Goal: Information Seeking & Learning: Understand process/instructions

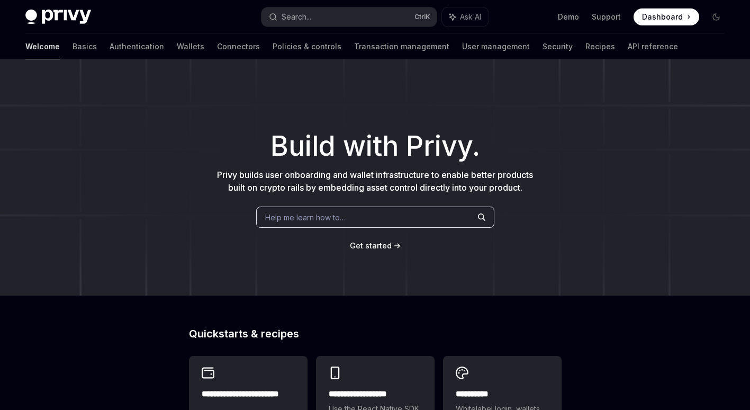
click at [327, 175] on span "Privy builds user onboarding and wallet infrastructure to enable better product…" at bounding box center [375, 180] width 316 height 23
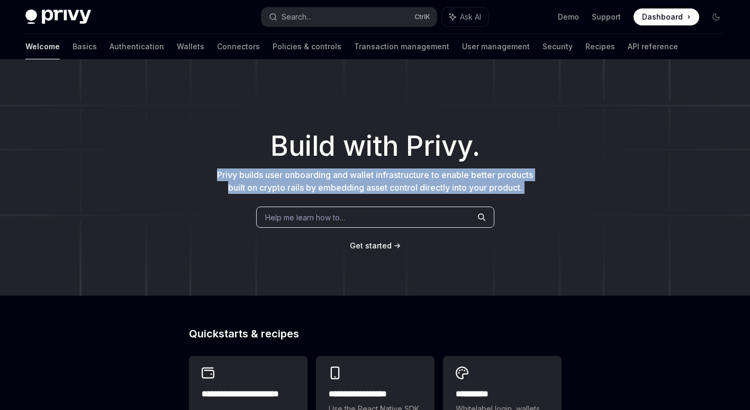
click at [327, 175] on span "Privy builds user onboarding and wallet infrastructure to enable better product…" at bounding box center [375, 180] width 316 height 23
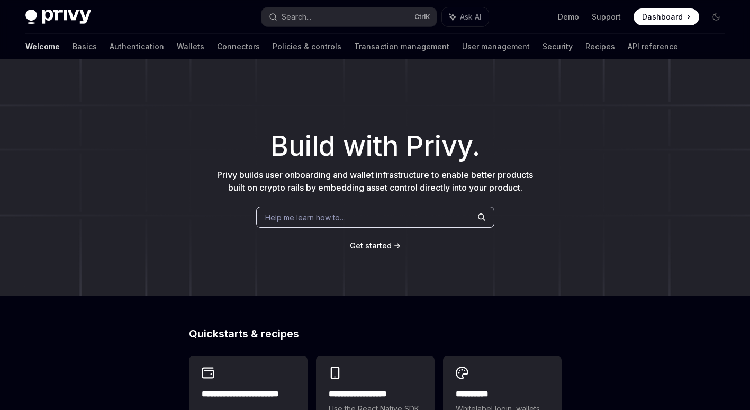
click at [327, 175] on span "Privy builds user onboarding and wallet infrastructure to enable better product…" at bounding box center [375, 180] width 316 height 23
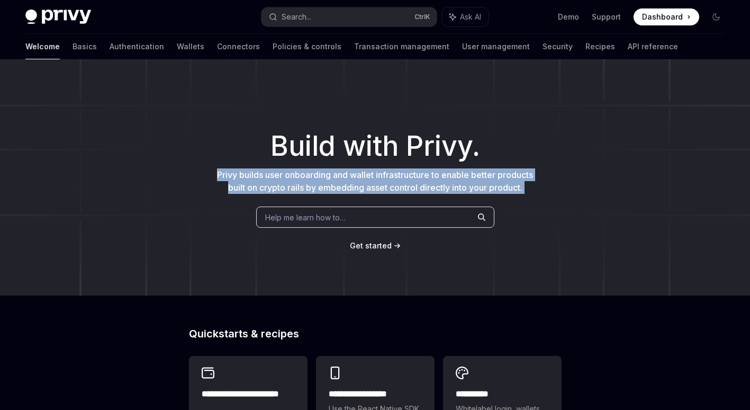
click at [327, 175] on span "Privy builds user onboarding and wallet infrastructure to enable better product…" at bounding box center [375, 180] width 316 height 23
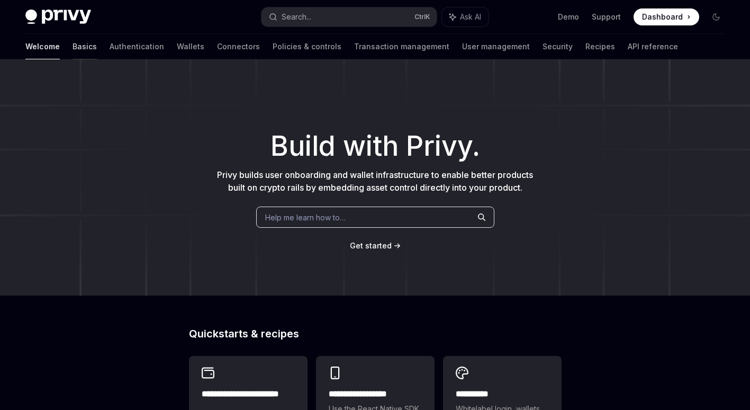
click at [73, 48] on link "Basics" at bounding box center [85, 46] width 24 height 25
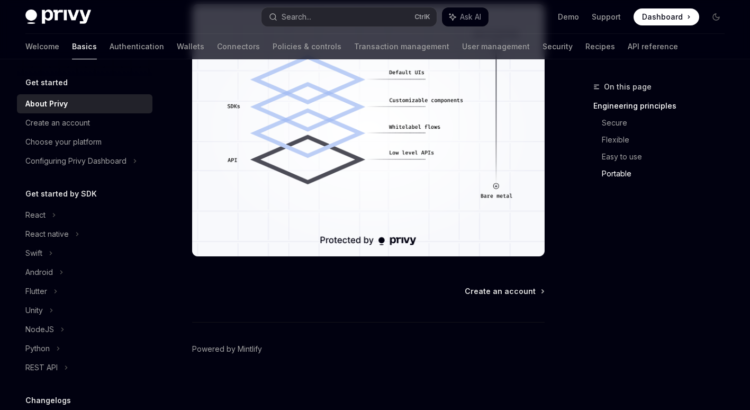
scroll to position [984, 0]
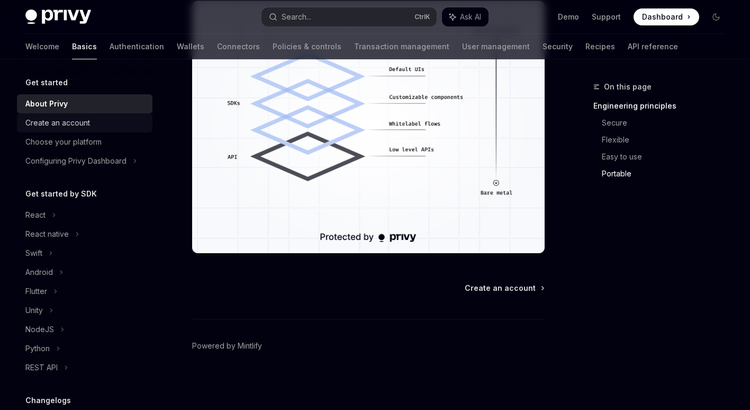
click at [73, 114] on link "Create an account" at bounding box center [85, 122] width 136 height 19
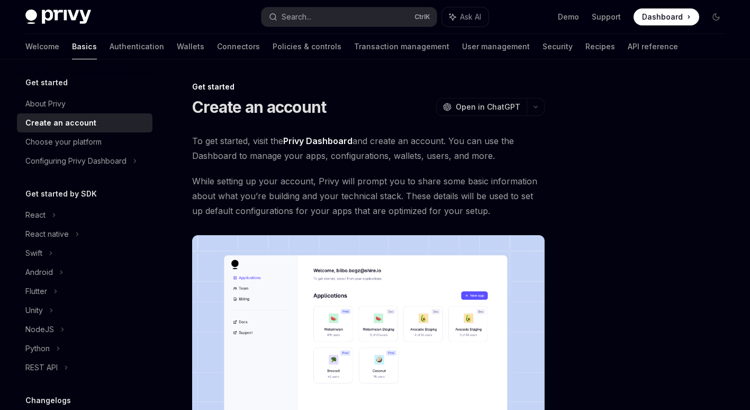
scroll to position [235, 0]
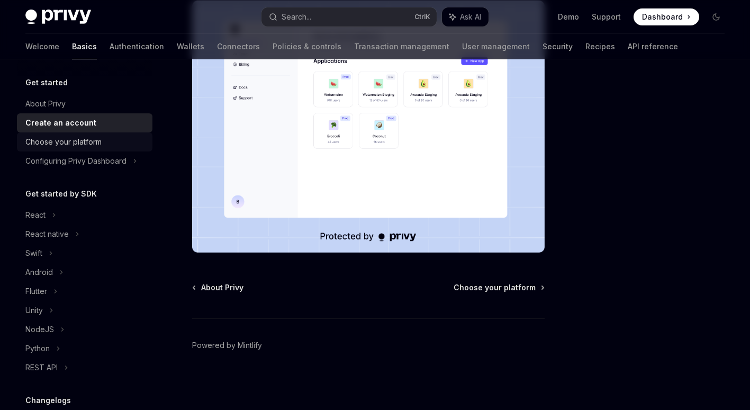
click at [58, 138] on div "Choose your platform" at bounding box center [63, 142] width 76 height 13
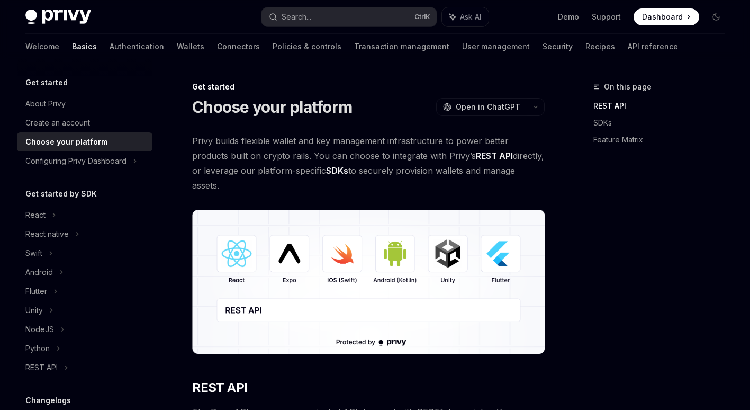
click at [222, 159] on span "Privy builds flexible wallet and key management infrastructure to power better …" at bounding box center [368, 162] width 353 height 59
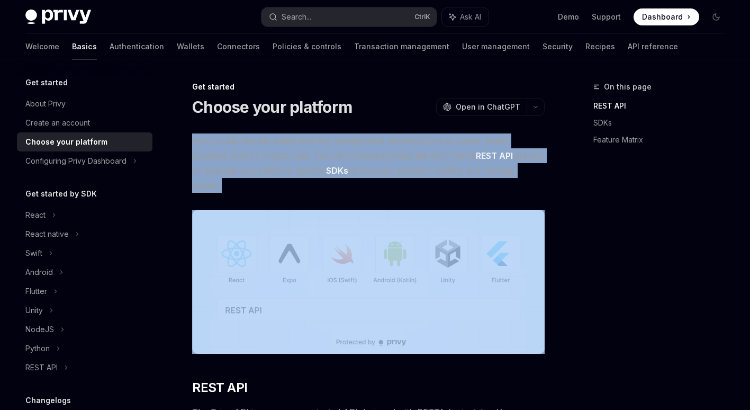
click at [222, 159] on span "Privy builds flexible wallet and key management infrastructure to power better …" at bounding box center [368, 162] width 353 height 59
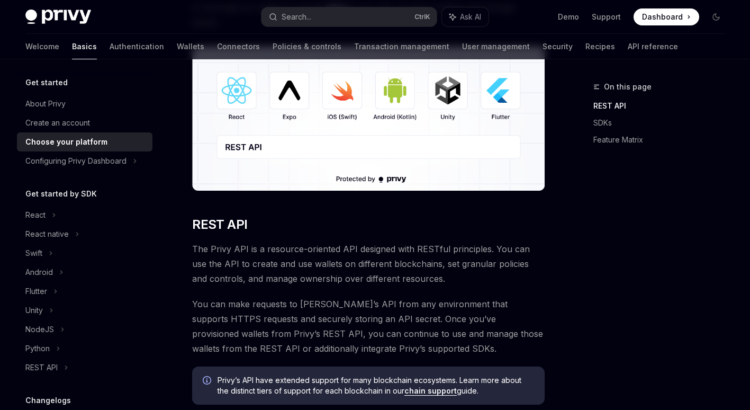
scroll to position [212, 0]
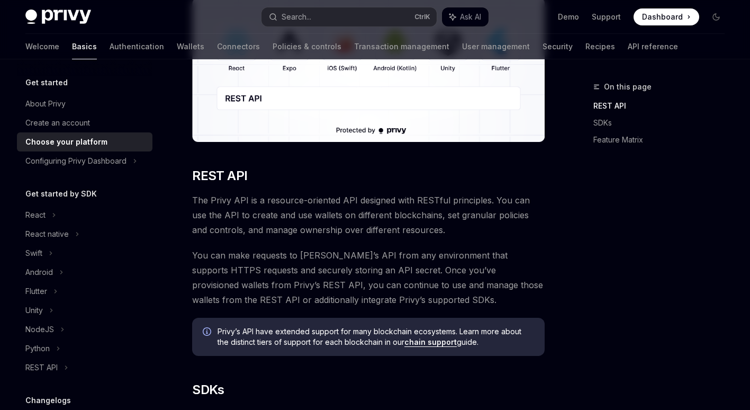
click at [226, 211] on span "The Privy API is a resource-oriented API designed with RESTful principles. You …" at bounding box center [368, 215] width 353 height 44
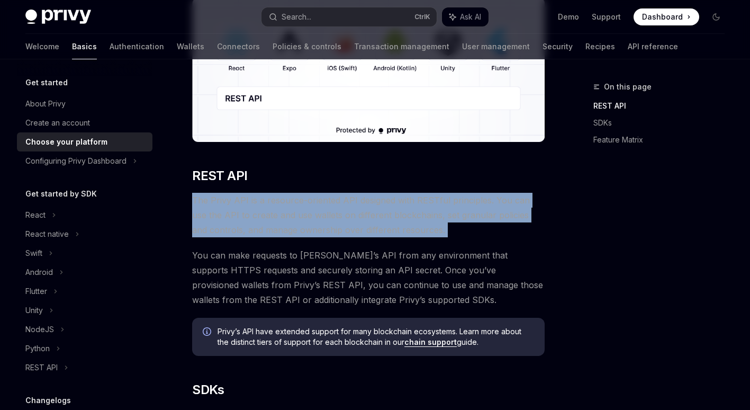
click at [226, 211] on span "The Privy API is a resource-oriented API designed with RESTful principles. You …" at bounding box center [368, 215] width 353 height 44
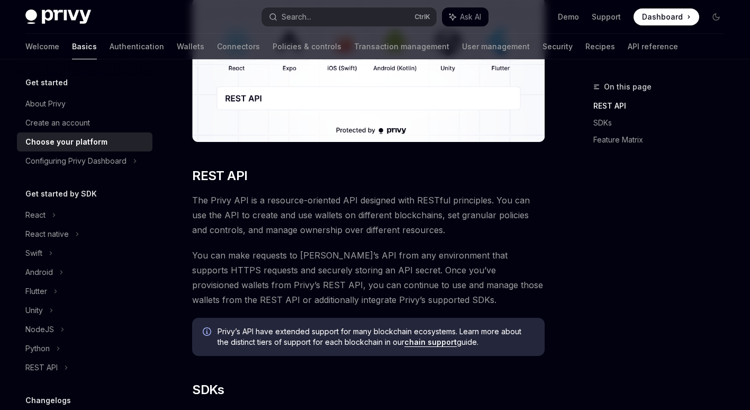
drag, startPoint x: 226, startPoint y: 211, endPoint x: 230, endPoint y: 248, distance: 37.8
click at [230, 248] on span "You can make requests to [PERSON_NAME]’s API from any environment that supports…" at bounding box center [368, 277] width 353 height 59
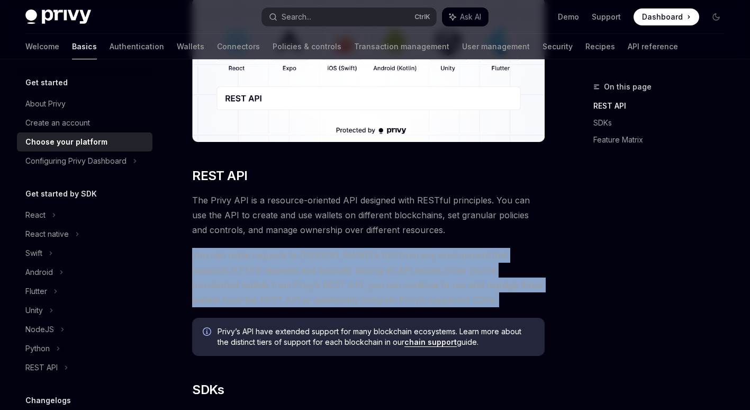
click at [230, 248] on span "You can make requests to [PERSON_NAME]’s API from any environment that supports…" at bounding box center [368, 277] width 353 height 59
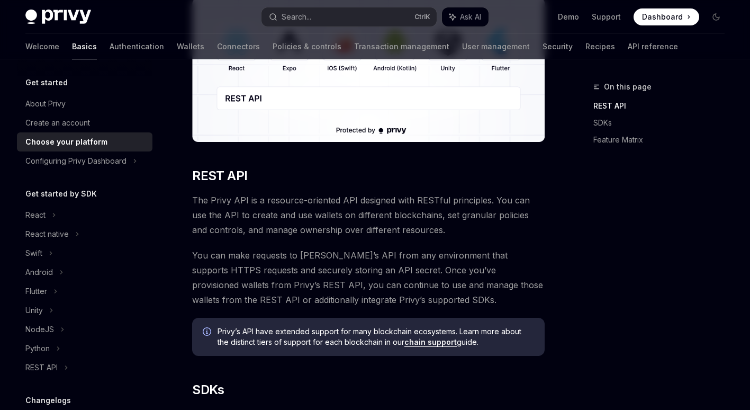
click at [230, 248] on span "You can make requests to [PERSON_NAME]’s API from any environment that supports…" at bounding box center [368, 277] width 353 height 59
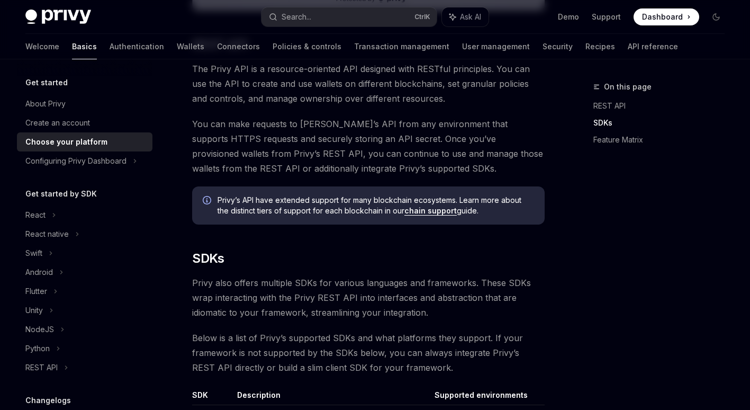
scroll to position [424, 0]
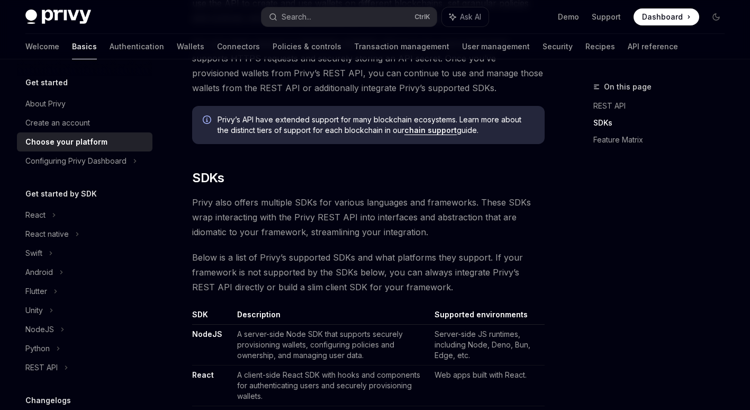
click at [230, 250] on span "Below is a list of Privy’s supported SDKs and what platforms they support. If y…" at bounding box center [368, 272] width 353 height 44
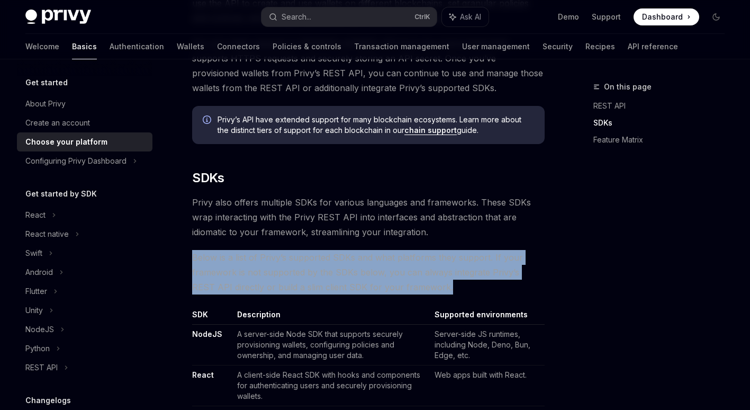
click at [230, 250] on span "Below is a list of Privy’s supported SDKs and what platforms they support. If y…" at bounding box center [368, 272] width 353 height 44
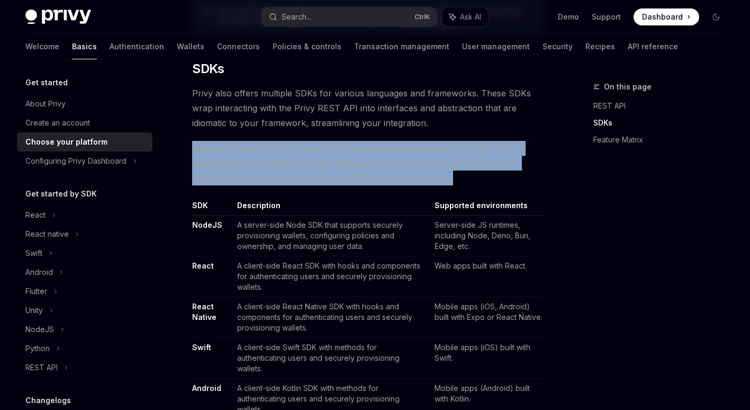
scroll to position [582, 0]
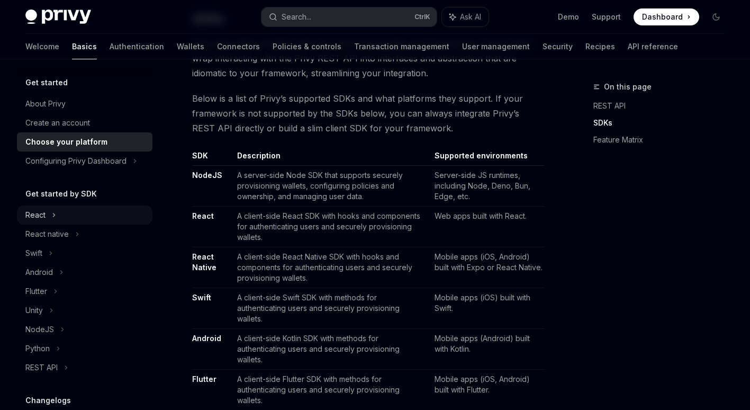
click at [82, 212] on div "React" at bounding box center [85, 214] width 136 height 19
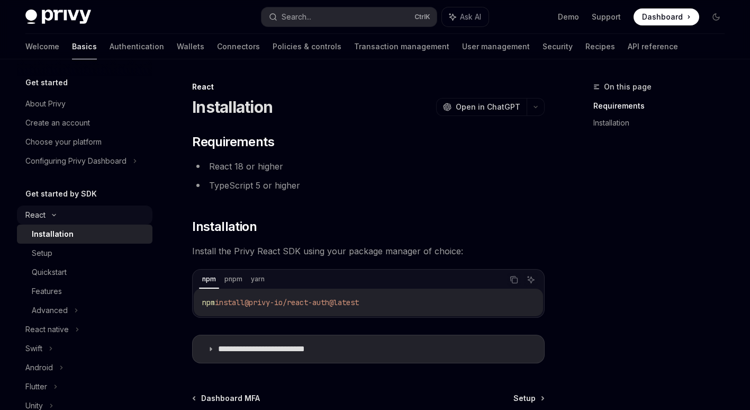
click at [74, 217] on div "React" at bounding box center [85, 214] width 136 height 19
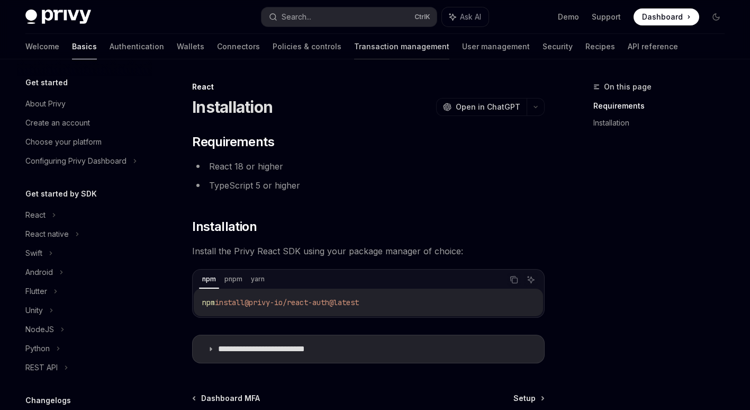
click at [366, 43] on link "Transaction management" at bounding box center [401, 46] width 95 height 25
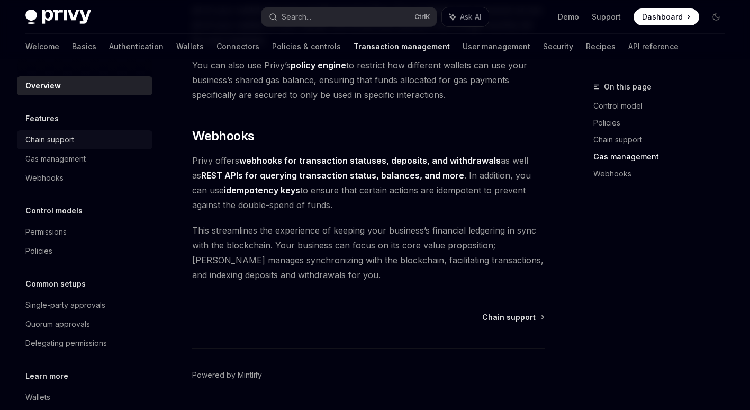
click at [70, 142] on div "Chain support" at bounding box center [49, 139] width 49 height 13
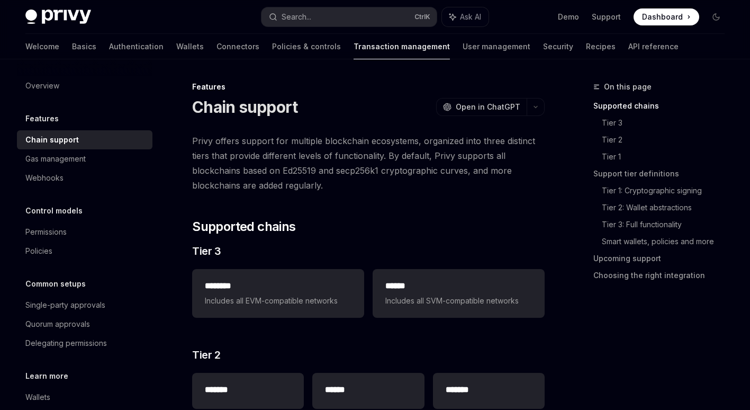
click at [342, 139] on span "Privy offers support for multiple blockchain ecosystems, organized into three d…" at bounding box center [368, 162] width 353 height 59
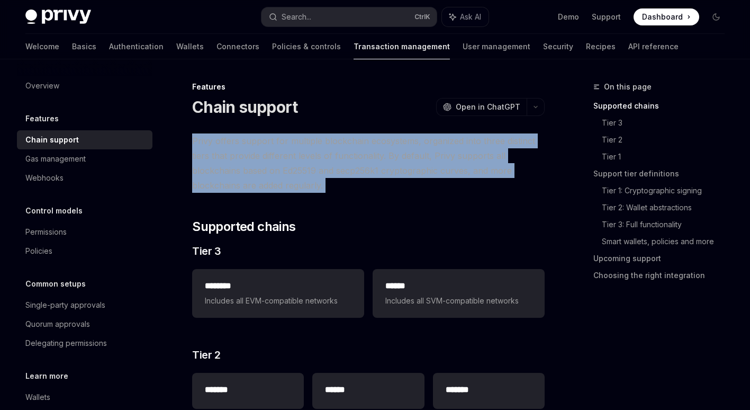
click at [342, 139] on span "Privy offers support for multiple blockchain ecosystems, organized into three d…" at bounding box center [368, 162] width 353 height 59
drag, startPoint x: 342, startPoint y: 139, endPoint x: 312, endPoint y: 169, distance: 43.0
click at [312, 169] on span "Privy offers support for multiple blockchain ecosystems, organized into three d…" at bounding box center [368, 162] width 353 height 59
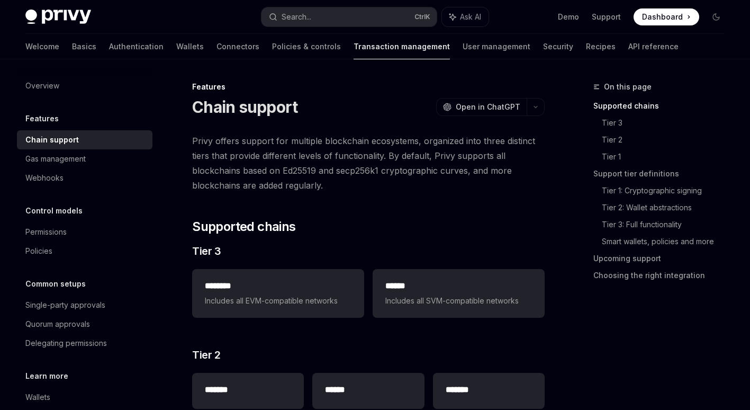
click at [312, 169] on span "Privy offers support for multiple blockchain ecosystems, organized into three d…" at bounding box center [368, 162] width 353 height 59
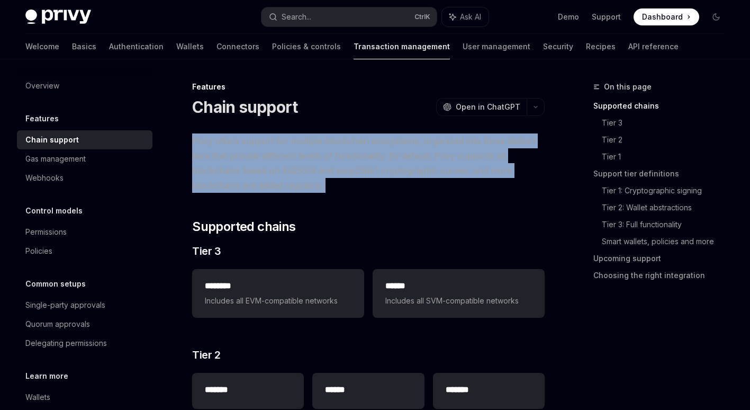
click at [312, 169] on span "Privy offers support for multiple blockchain ecosystems, organized into three d…" at bounding box center [368, 162] width 353 height 59
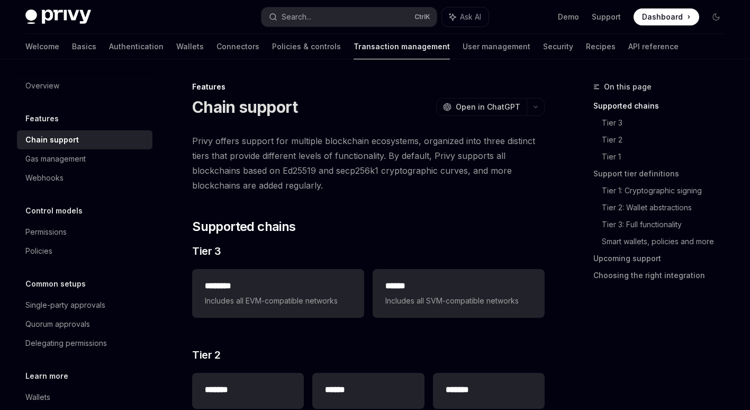
click at [312, 169] on span "Privy offers support for multiple blockchain ecosystems, organized into three d…" at bounding box center [368, 162] width 353 height 59
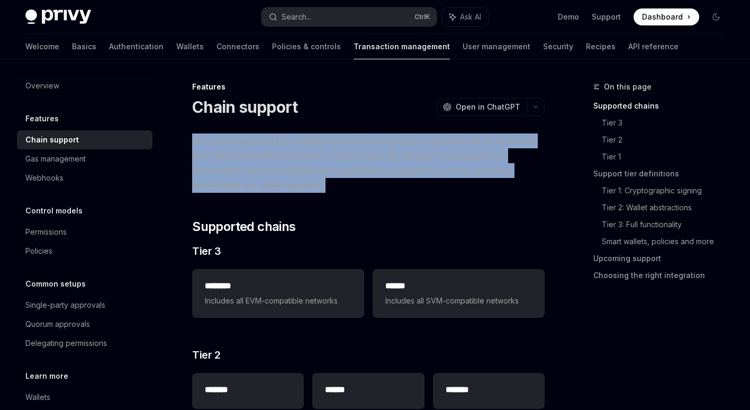
click at [312, 169] on span "Privy offers support for multiple blockchain ecosystems, organized into three d…" at bounding box center [368, 162] width 353 height 59
drag, startPoint x: 312, startPoint y: 169, endPoint x: 308, endPoint y: 184, distance: 15.3
click at [308, 184] on span "Privy offers support for multiple blockchain ecosystems, organized into three d…" at bounding box center [368, 162] width 353 height 59
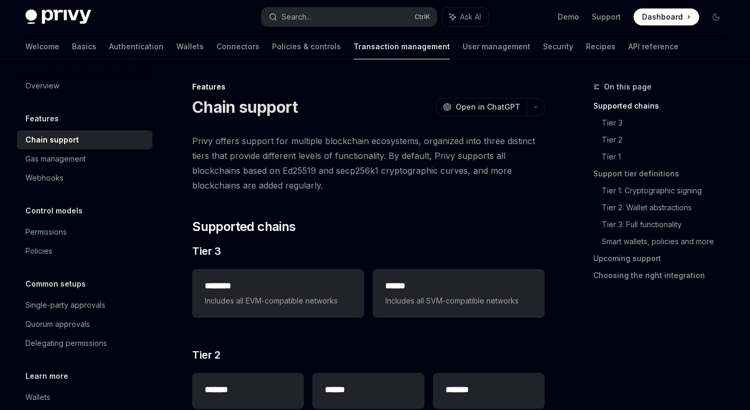
click at [308, 184] on span "Privy offers support for multiple blockchain ecosystems, organized into three d…" at bounding box center [368, 162] width 353 height 59
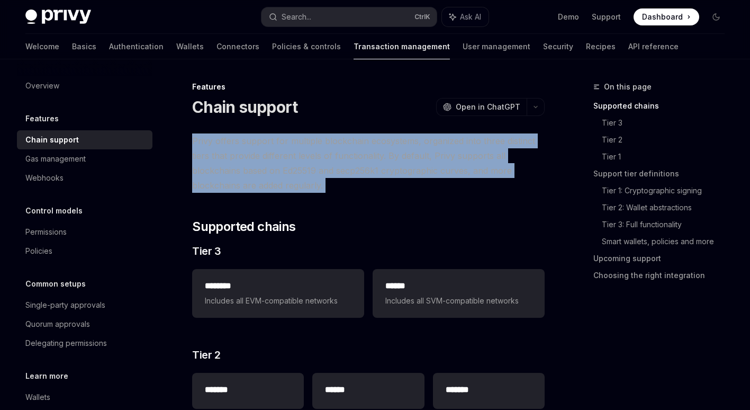
click at [308, 184] on span "Privy offers support for multiple blockchain ecosystems, organized into three d…" at bounding box center [368, 162] width 353 height 59
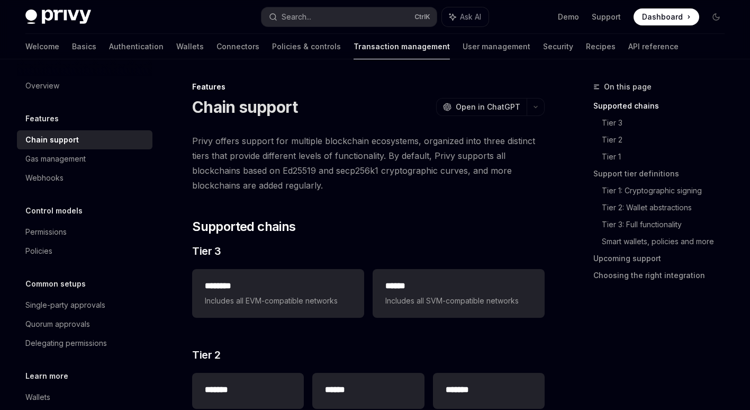
click at [322, 152] on span "Privy offers support for multiple blockchain ecosystems, organized into three d…" at bounding box center [368, 162] width 353 height 59
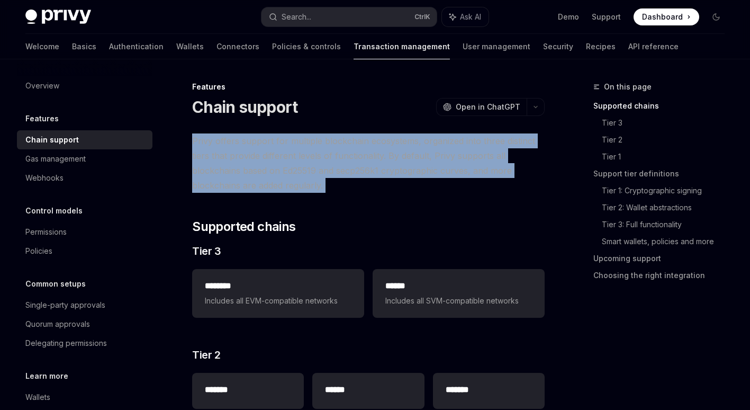
click at [322, 152] on span "Privy offers support for multiple blockchain ecosystems, organized into three d…" at bounding box center [368, 162] width 353 height 59
drag, startPoint x: 322, startPoint y: 154, endPoint x: 313, endPoint y: 177, distance: 25.0
click at [313, 177] on span "Privy offers support for multiple blockchain ecosystems, organized into three d…" at bounding box center [368, 162] width 353 height 59
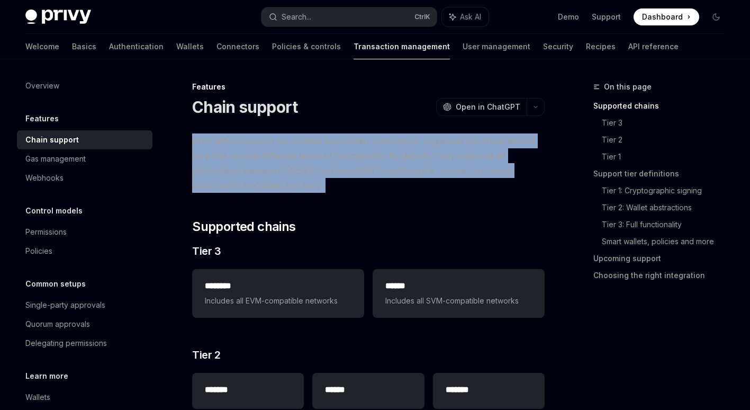
click at [313, 171] on span "Privy offers support for multiple blockchain ecosystems, organized into three d…" at bounding box center [368, 162] width 353 height 59
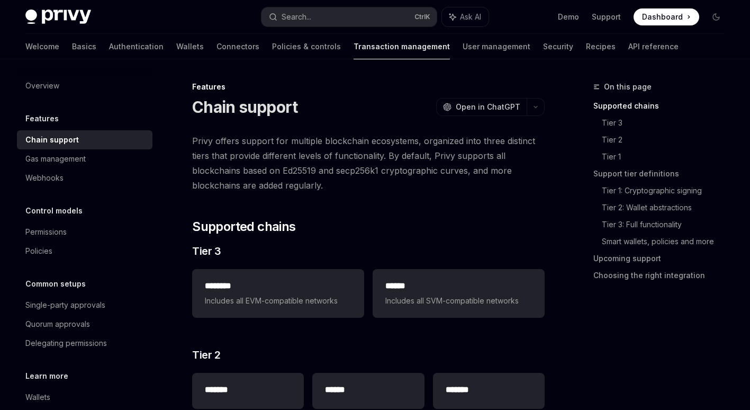
drag, startPoint x: 313, startPoint y: 171, endPoint x: 290, endPoint y: 195, distance: 32.9
click at [293, 170] on span "Privy offers support for multiple blockchain ecosystems, organized into three d…" at bounding box center [368, 162] width 353 height 59
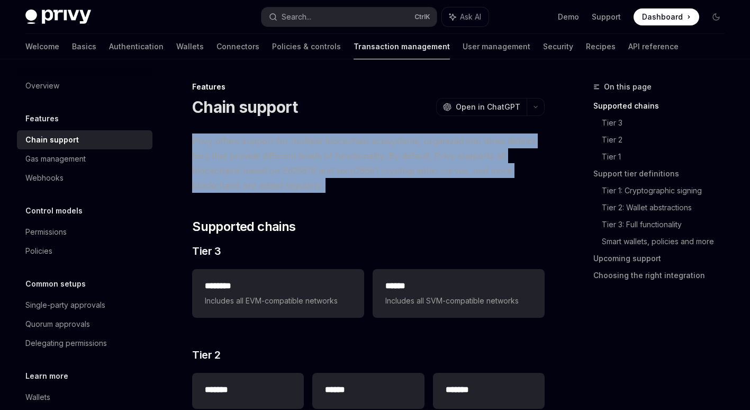
click at [293, 170] on span "Privy offers support for multiple blockchain ecosystems, organized into three d…" at bounding box center [368, 162] width 353 height 59
drag, startPoint x: 293, startPoint y: 170, endPoint x: 272, endPoint y: 182, distance: 24.4
click at [280, 184] on span "Privy offers support for multiple blockchain ecosystems, organized into three d…" at bounding box center [368, 162] width 353 height 59
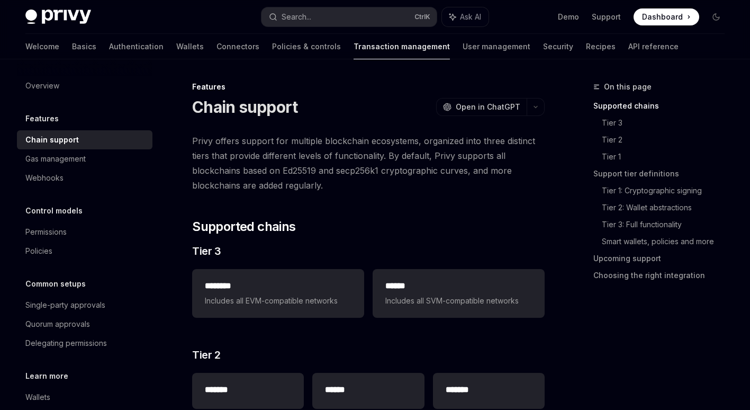
click at [160, 144] on div "Overview Features Chain support Gas management Webhooks Control models Permissi…" at bounding box center [93, 234] width 152 height 350
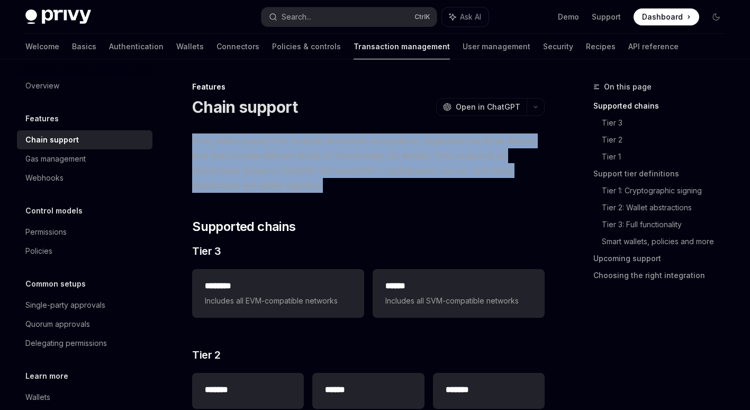
drag, startPoint x: 194, startPoint y: 141, endPoint x: 323, endPoint y: 184, distance: 136.6
click at [323, 184] on span "Privy offers support for multiple blockchain ecosystems, organized into three d…" at bounding box center [368, 162] width 353 height 59
drag, startPoint x: 323, startPoint y: 184, endPoint x: 303, endPoint y: 187, distance: 20.8
click at [303, 187] on span "Privy offers support for multiple blockchain ecosystems, organized into three d…" at bounding box center [368, 162] width 353 height 59
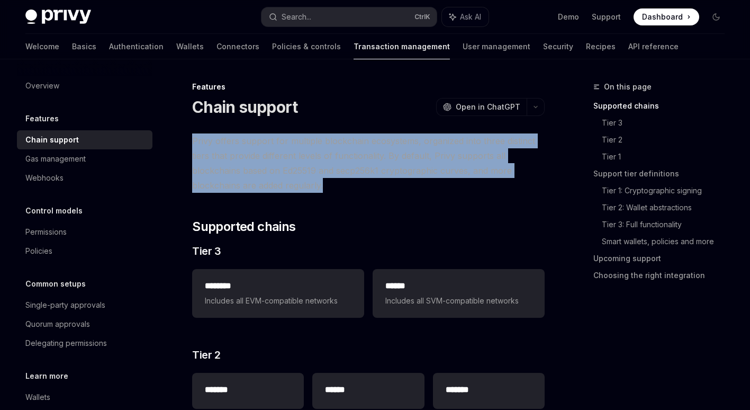
drag, startPoint x: 295, startPoint y: 173, endPoint x: 261, endPoint y: 156, distance: 38.1
click at [295, 173] on span "Privy offers support for multiple blockchain ecosystems, organized into three d…" at bounding box center [368, 162] width 353 height 59
click at [215, 142] on span "Privy offers support for multiple blockchain ecosystems, organized into three d…" at bounding box center [368, 162] width 353 height 59
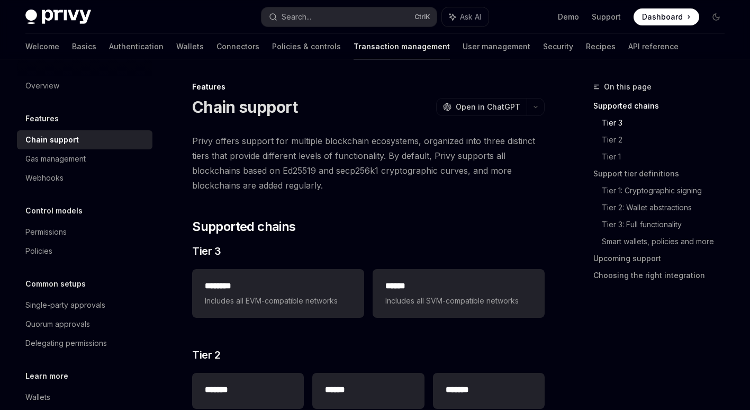
scroll to position [212, 0]
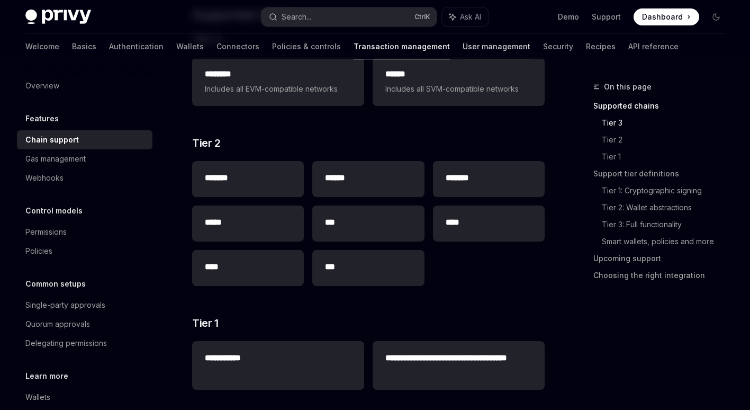
click at [463, 45] on link "User management" at bounding box center [497, 46] width 68 height 25
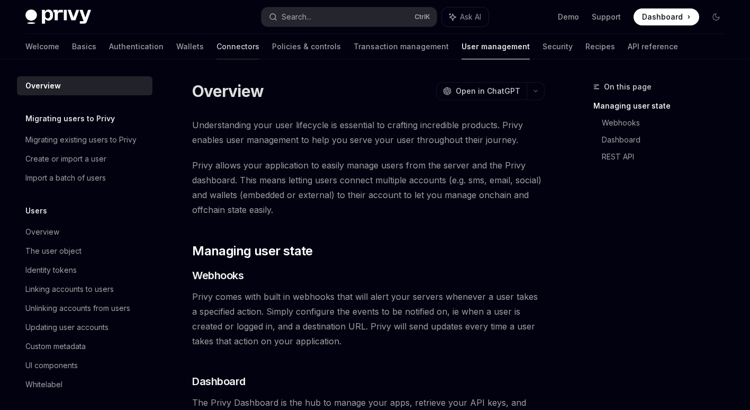
click at [217, 48] on link "Connectors" at bounding box center [238, 46] width 43 height 25
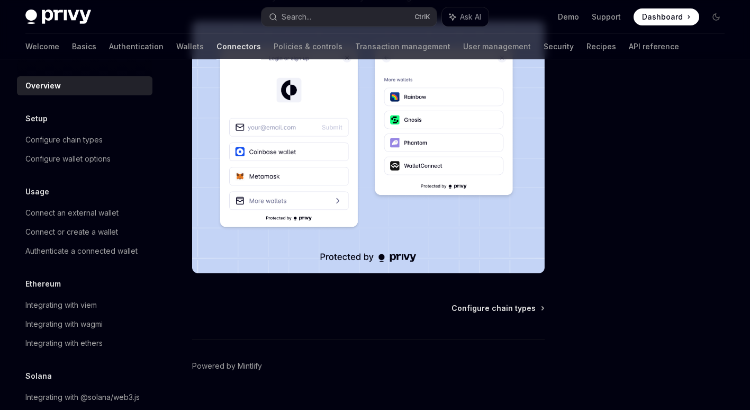
scroll to position [248, 0]
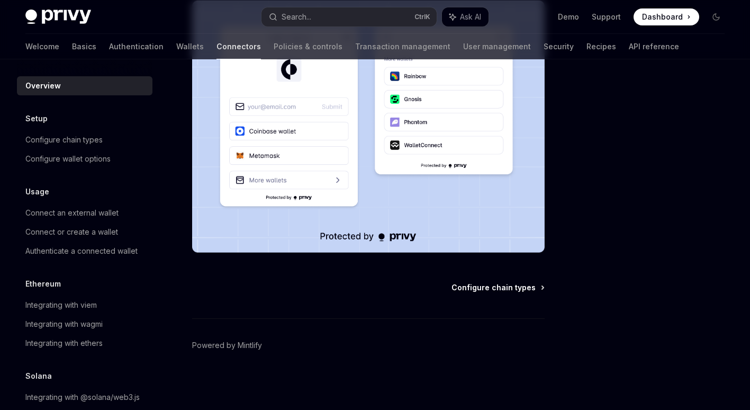
click at [506, 286] on span "Configure chain types" at bounding box center [494, 287] width 84 height 11
type textarea "*"
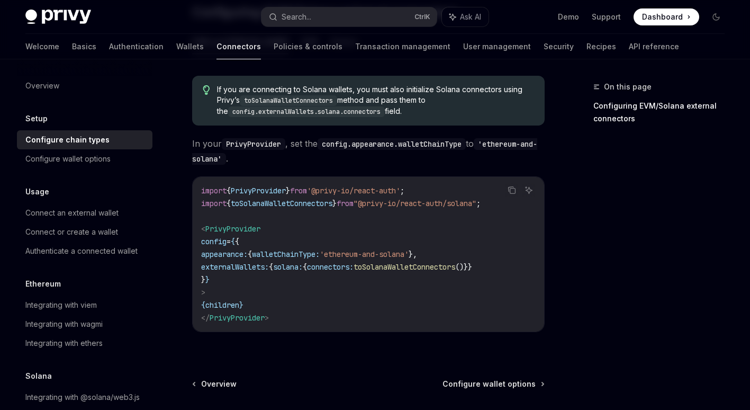
scroll to position [194, 0]
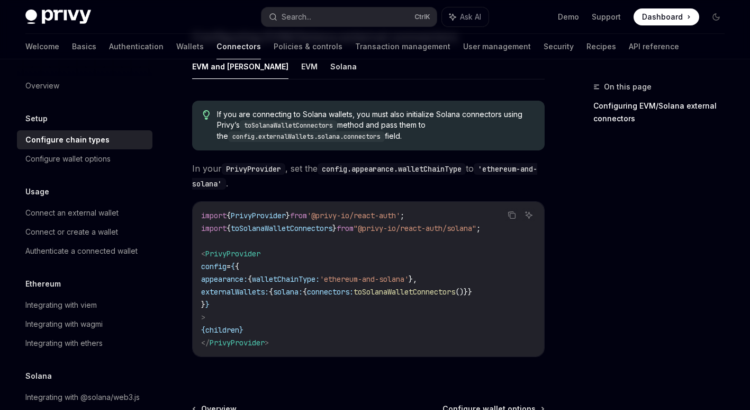
click at [409, 274] on span "'ethereum-and-solana'" at bounding box center [364, 279] width 89 height 10
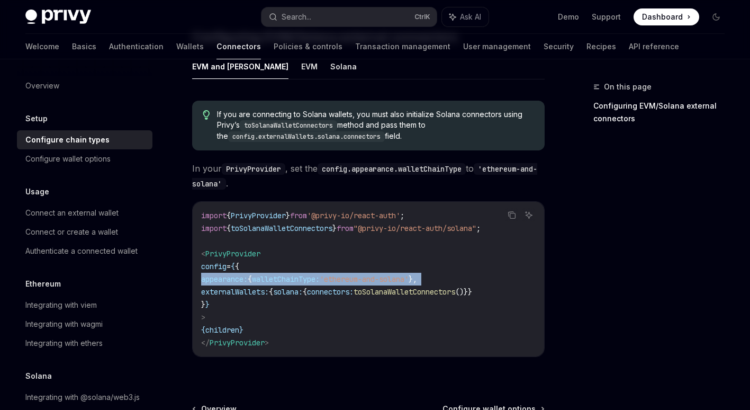
click at [409, 274] on span "'ethereum-and-solana'" at bounding box center [364, 279] width 89 height 10
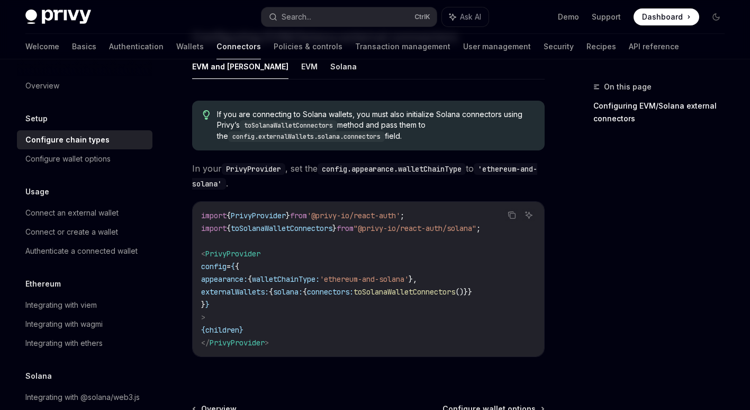
drag, startPoint x: 415, startPoint y: 264, endPoint x: 379, endPoint y: 278, distance: 38.2
click at [354, 287] on span "connectors:" at bounding box center [330, 292] width 47 height 10
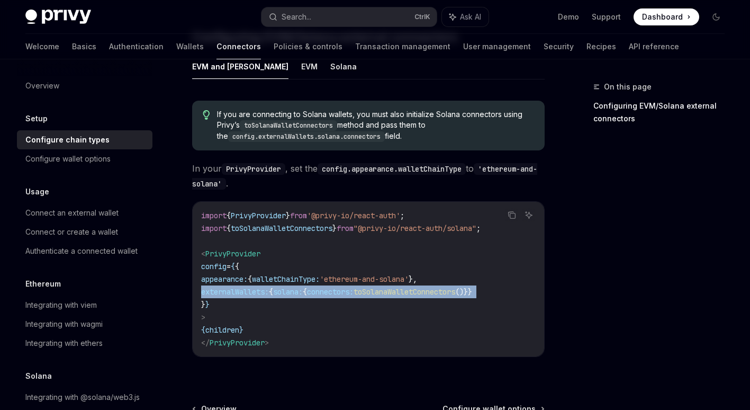
click at [354, 287] on span "connectors:" at bounding box center [330, 292] width 47 height 10
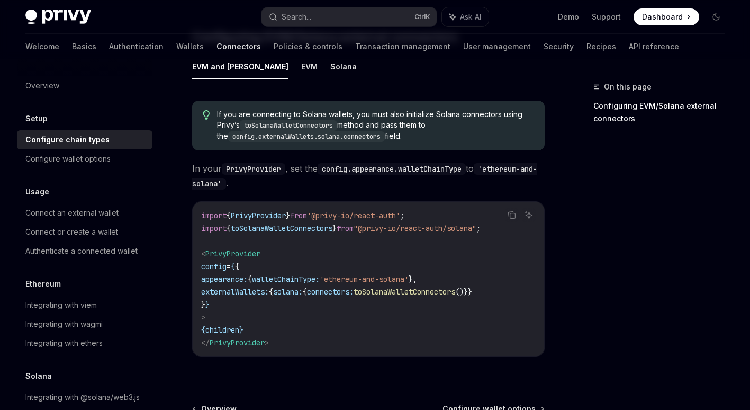
drag, startPoint x: 379, startPoint y: 278, endPoint x: 371, endPoint y: 289, distance: 13.2
click at [371, 289] on code "import { PrivyProvider } from '@privy-io/react-auth' ; import { toSolanaWalletC…" at bounding box center [368, 279] width 335 height 140
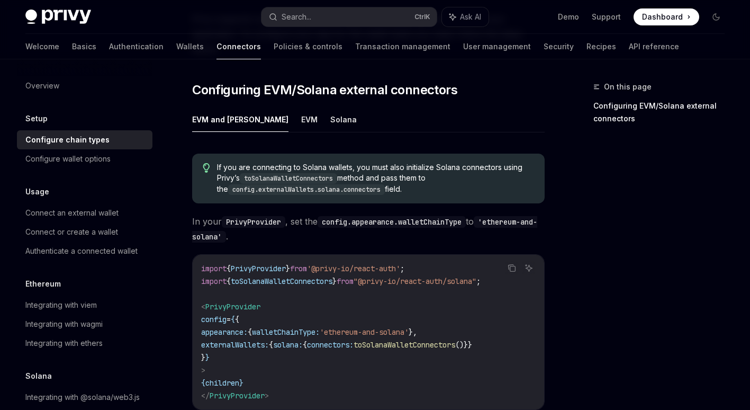
scroll to position [35, 0]
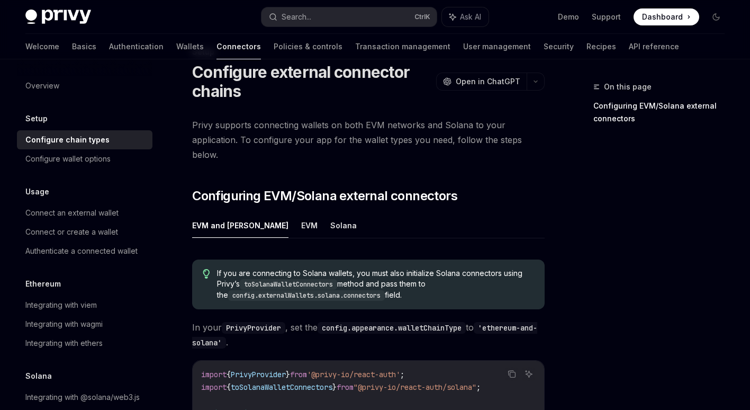
click at [347, 268] on span "If you are connecting to Solana wallets, you must also initialize Solana connec…" at bounding box center [375, 284] width 317 height 33
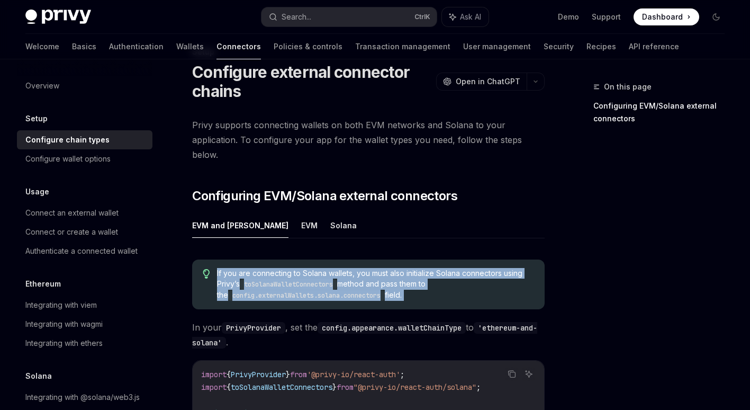
click at [347, 268] on span "If you are connecting to Solana wallets, you must also initialize Solana connec…" at bounding box center [375, 284] width 317 height 33
drag, startPoint x: 347, startPoint y: 259, endPoint x: 374, endPoint y: 263, distance: 26.7
click at [374, 268] on span "If you are connecting to Solana wallets, you must also initialize Solana connec…" at bounding box center [375, 284] width 317 height 33
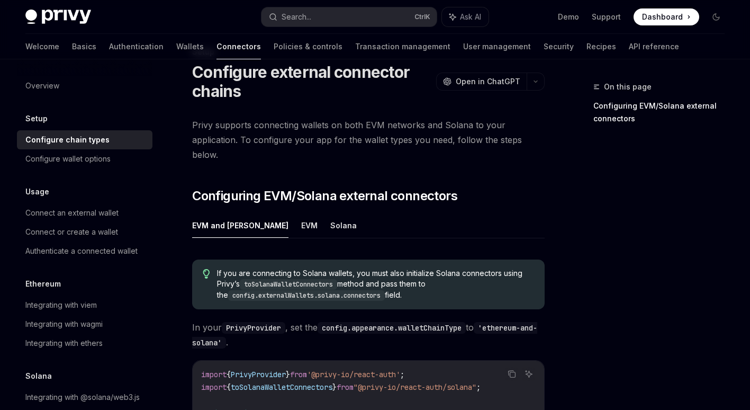
click at [374, 268] on span "If you are connecting to Solana wallets, you must also initialize Solana connec…" at bounding box center [375, 284] width 317 height 33
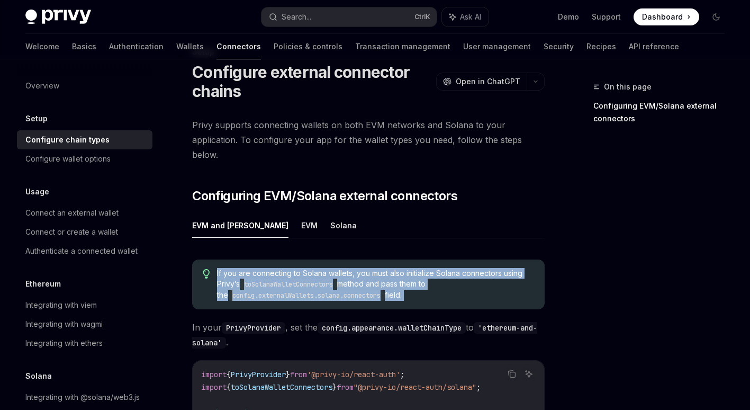
click at [374, 268] on span "If you are connecting to Solana wallets, you must also initialize Solana connec…" at bounding box center [375, 284] width 317 height 33
